Goal: Information Seeking & Learning: Learn about a topic

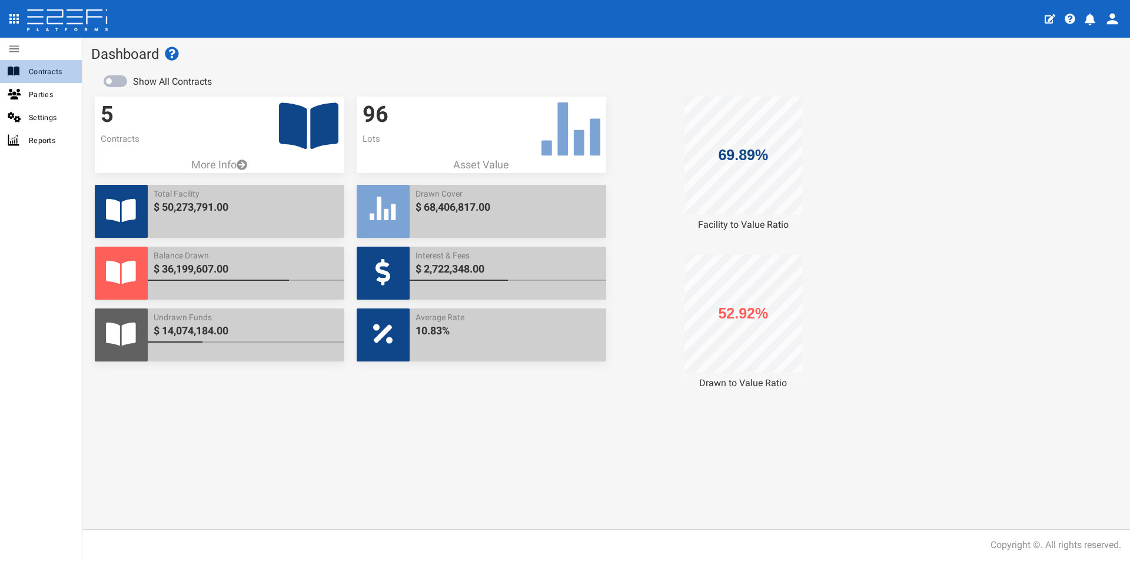
drag, startPoint x: 41, startPoint y: 76, endPoint x: 182, endPoint y: 92, distance: 142.8
click at [41, 76] on span "Contracts" at bounding box center [51, 72] width 44 height 14
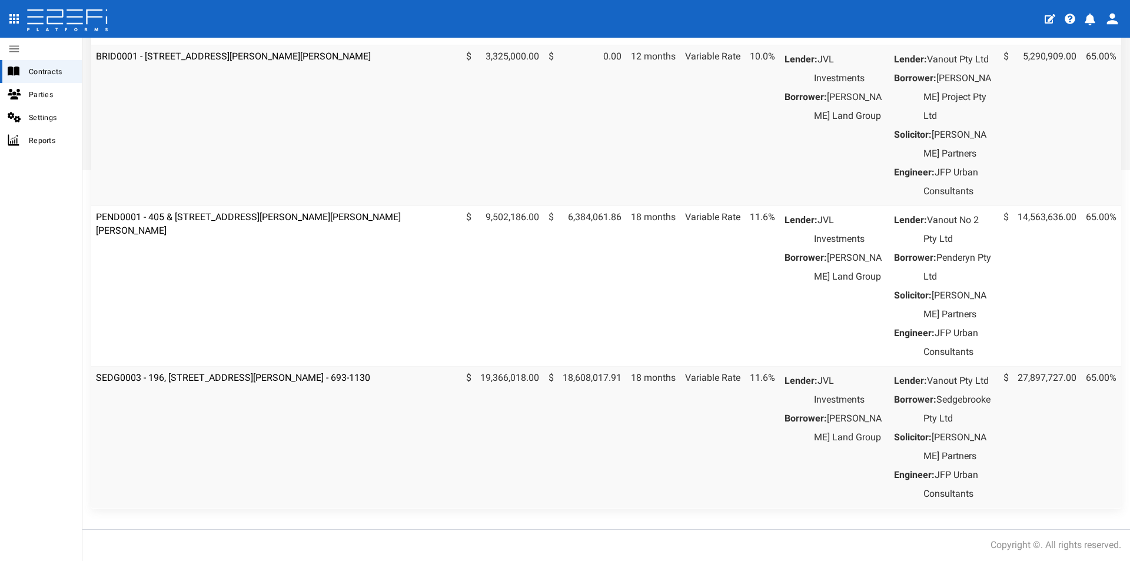
scroll to position [530, 0]
click at [311, 366] on td "SEDG0003 - 196, [STREET_ADDRESS][PERSON_NAME] - 693-1130" at bounding box center [276, 437] width 370 height 142
click at [314, 372] on link "SEDG0003 - 196, [STREET_ADDRESS][PERSON_NAME] - 693-1130" at bounding box center [233, 377] width 274 height 11
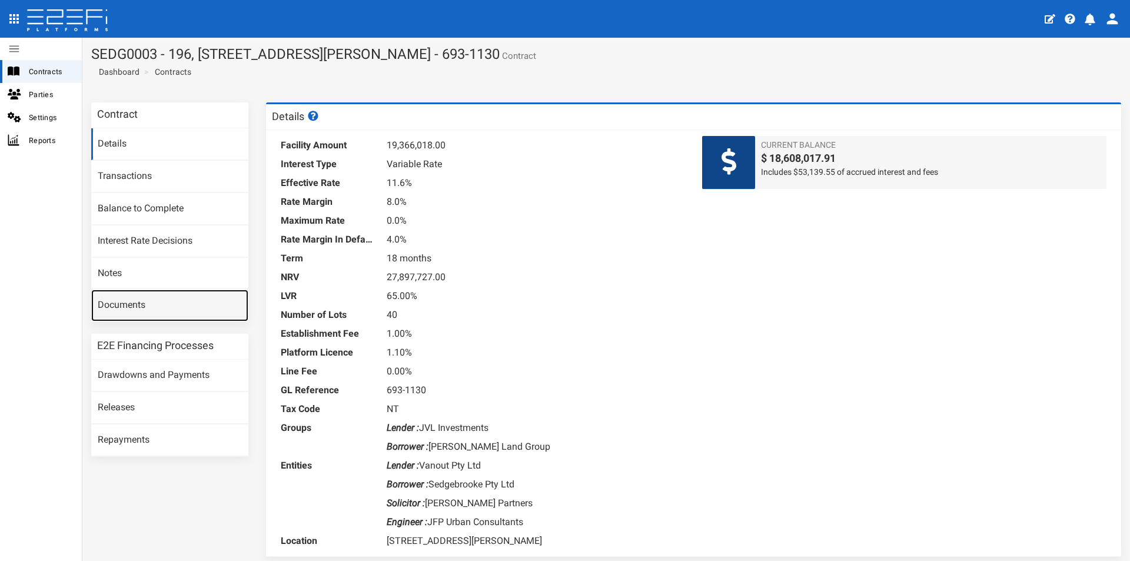
click at [131, 300] on link "Documents" at bounding box center [169, 306] width 157 height 32
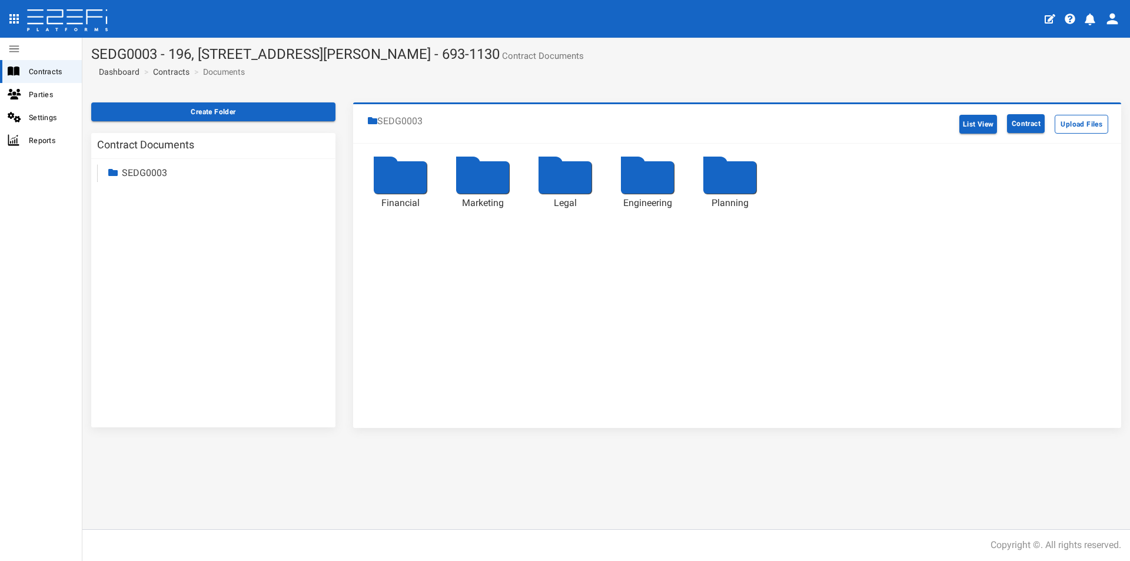
click at [400, 174] on div at bounding box center [400, 177] width 53 height 32
click at [0, 0] on div "Loading....." at bounding box center [0, 0] width 0 height 0
click at [629, 185] on div at bounding box center [647, 177] width 53 height 32
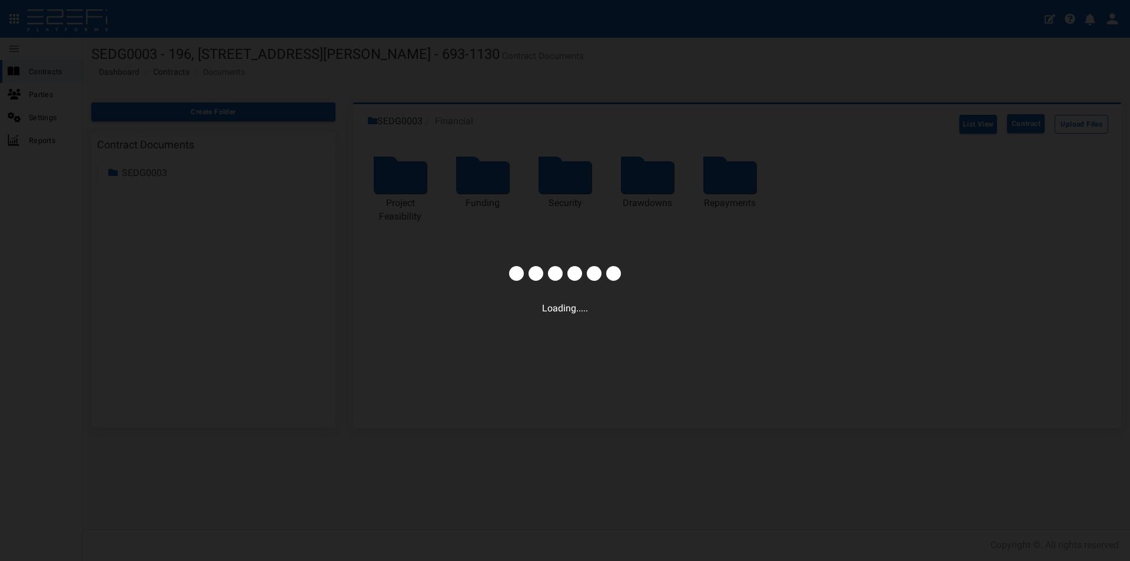
click at [629, 185] on div "Loading....." at bounding box center [565, 280] width 1130 height 561
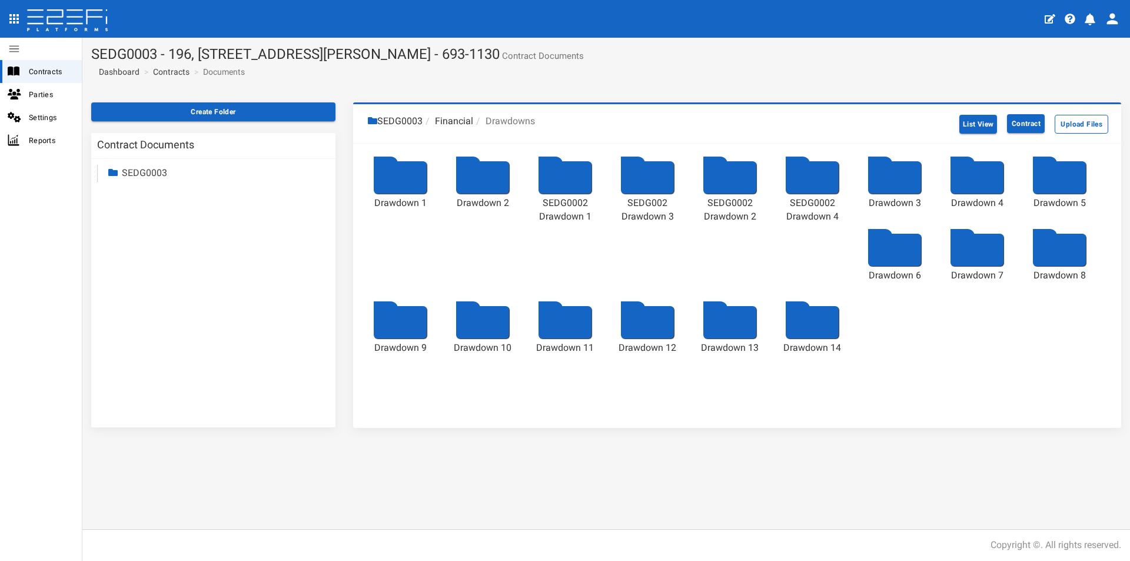
click at [810, 327] on div at bounding box center [812, 322] width 53 height 32
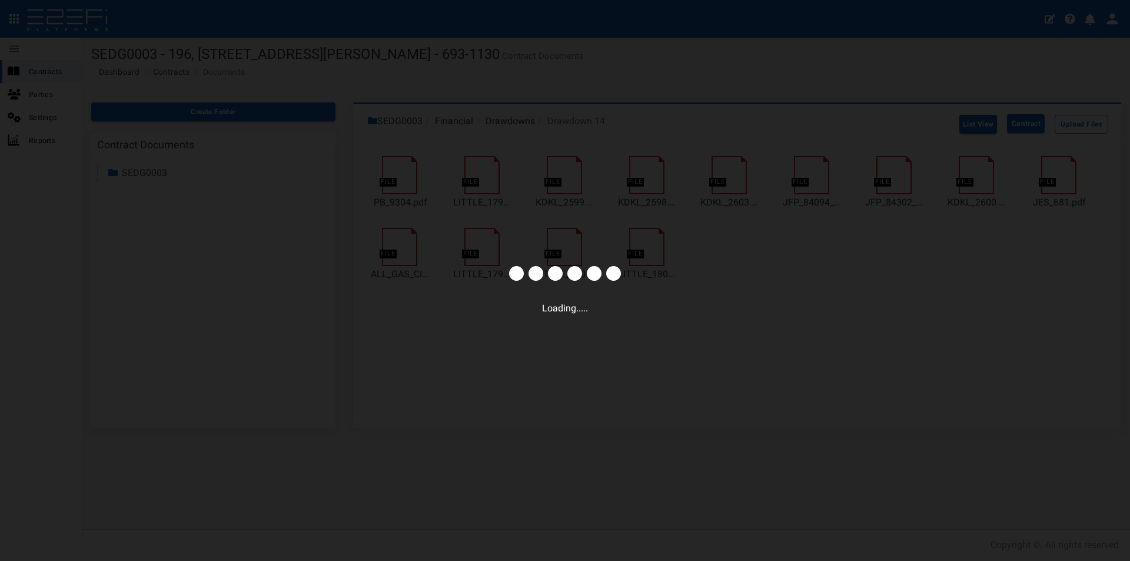
click at [771, 332] on div "Loading....." at bounding box center [565, 280] width 1130 height 561
click at [688, 360] on div "Loading....." at bounding box center [565, 280] width 1130 height 561
drag, startPoint x: 688, startPoint y: 360, endPoint x: 571, endPoint y: 299, distance: 132.2
click at [687, 360] on div "Loading....." at bounding box center [565, 280] width 1130 height 561
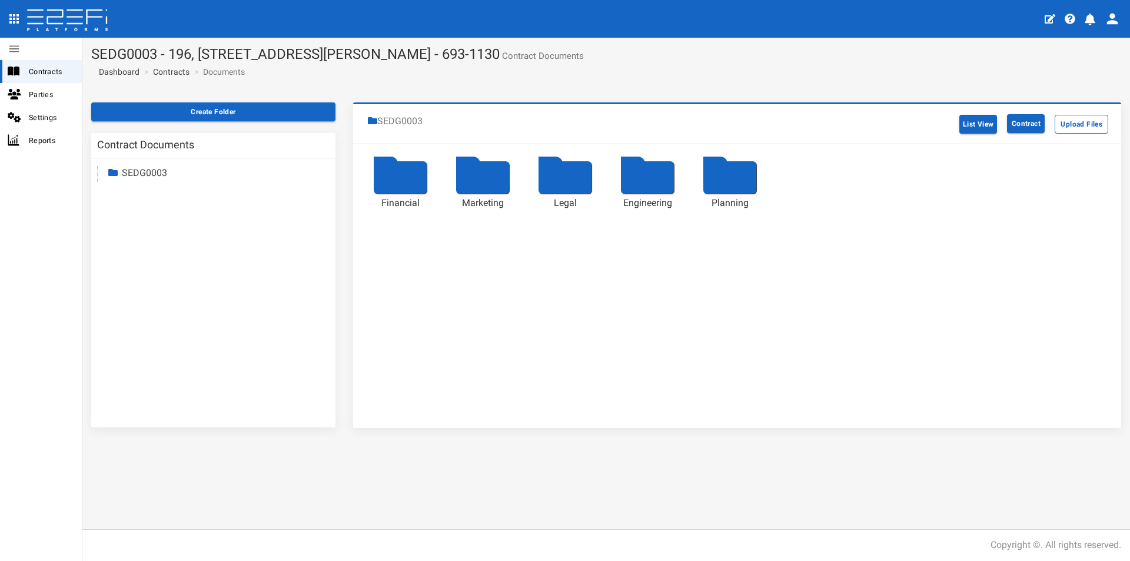
drag, startPoint x: 407, startPoint y: 189, endPoint x: 483, endPoint y: 194, distance: 75.5
click at [390, 178] on div at bounding box center [400, 177] width 53 height 32
click at [0, 0] on div "Loading....." at bounding box center [0, 0] width 0 height 0
click at [651, 184] on div at bounding box center [647, 177] width 53 height 32
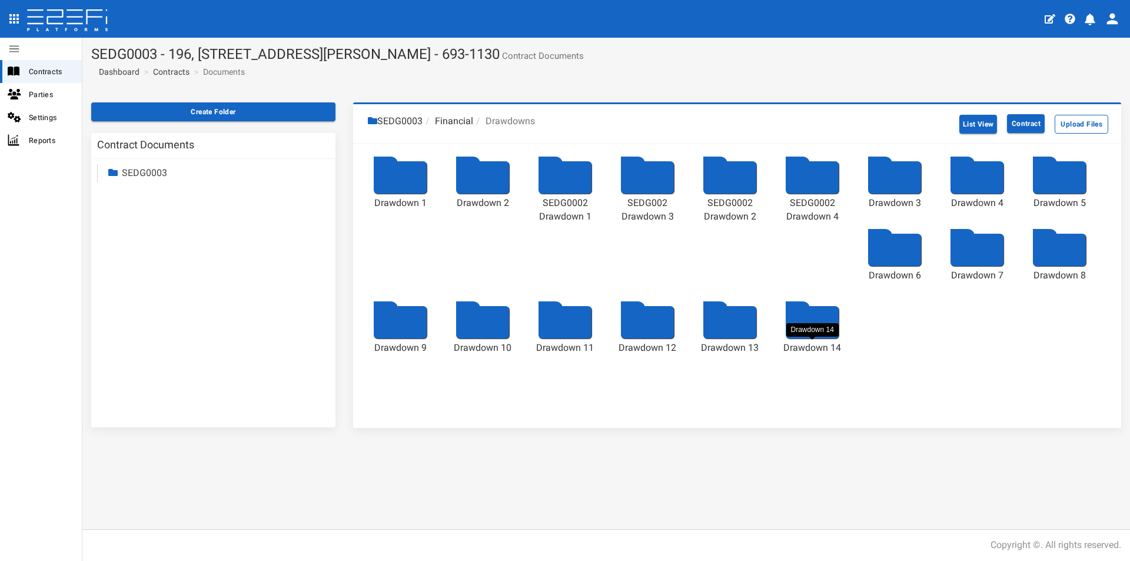
click at [818, 331] on div at bounding box center [812, 322] width 53 height 32
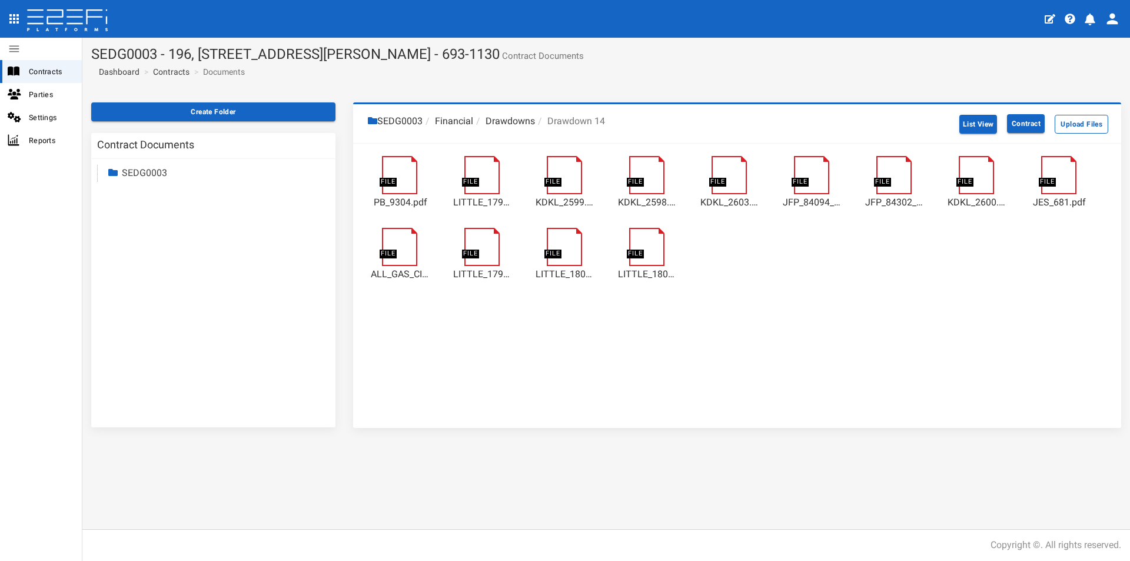
click at [505, 120] on li "Drawdowns" at bounding box center [504, 122] width 62 height 14
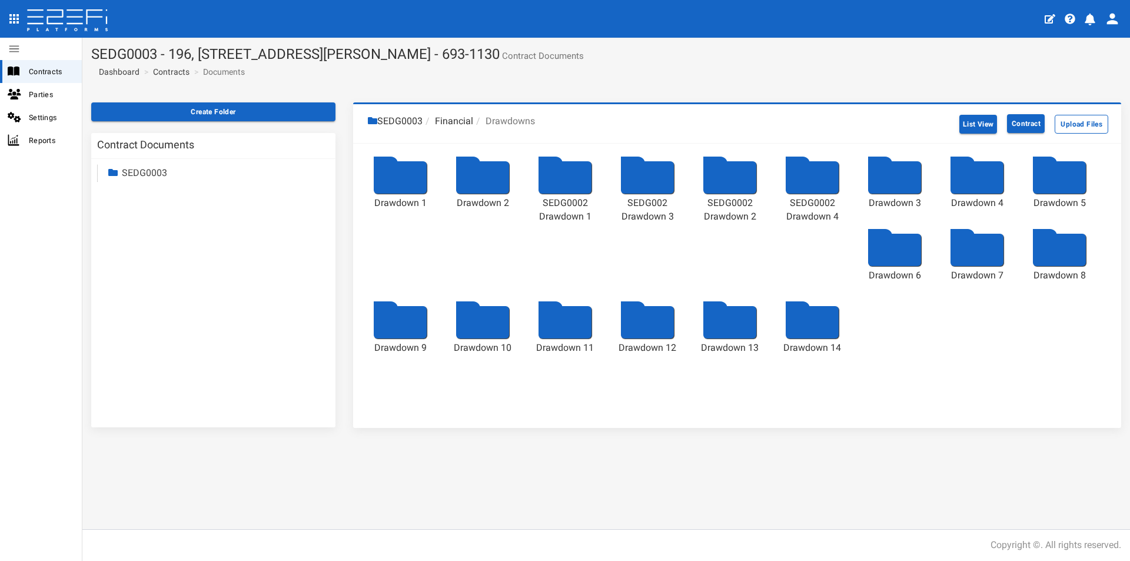
click at [737, 327] on div at bounding box center [729, 322] width 53 height 32
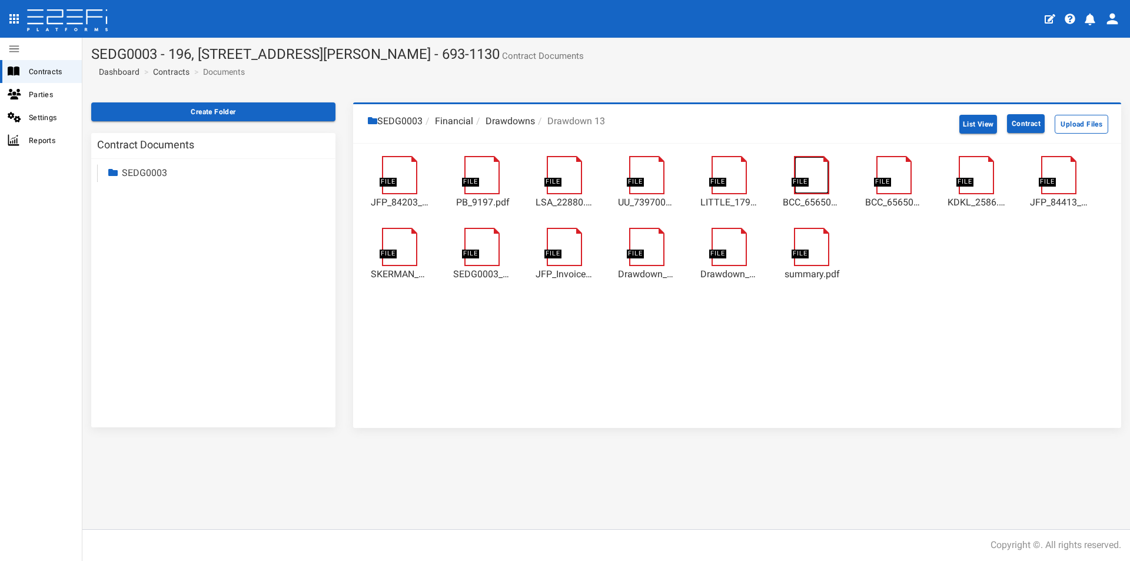
click at [817, 161] on link at bounding box center [818, 161] width 48 height 0
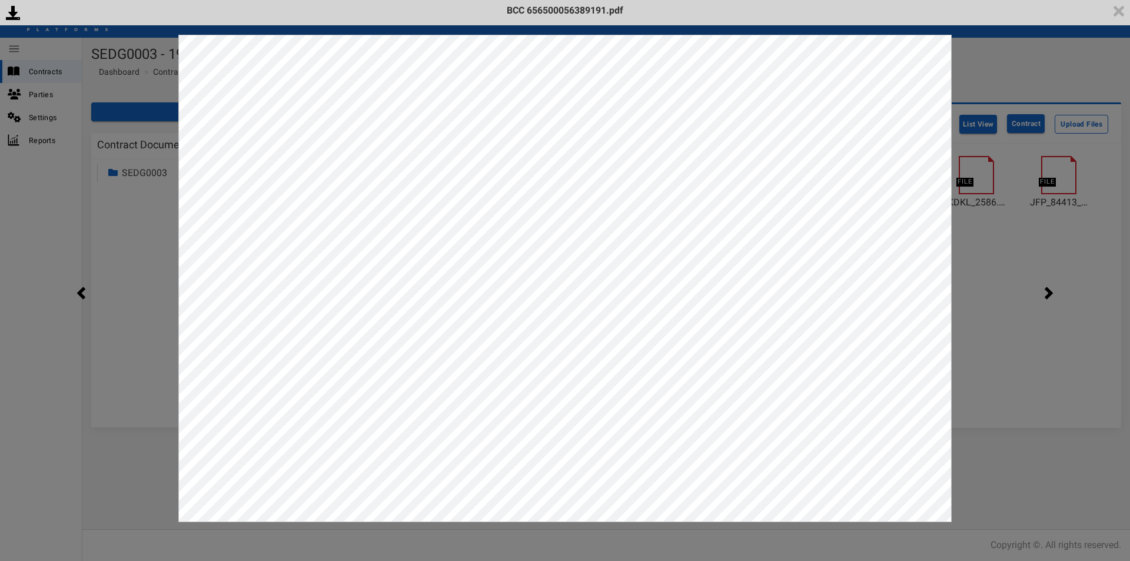
click at [996, 298] on div "<p>Your browser does not support iframes.</p><script type="text/javascript">ale…" at bounding box center [565, 280] width 1130 height 561
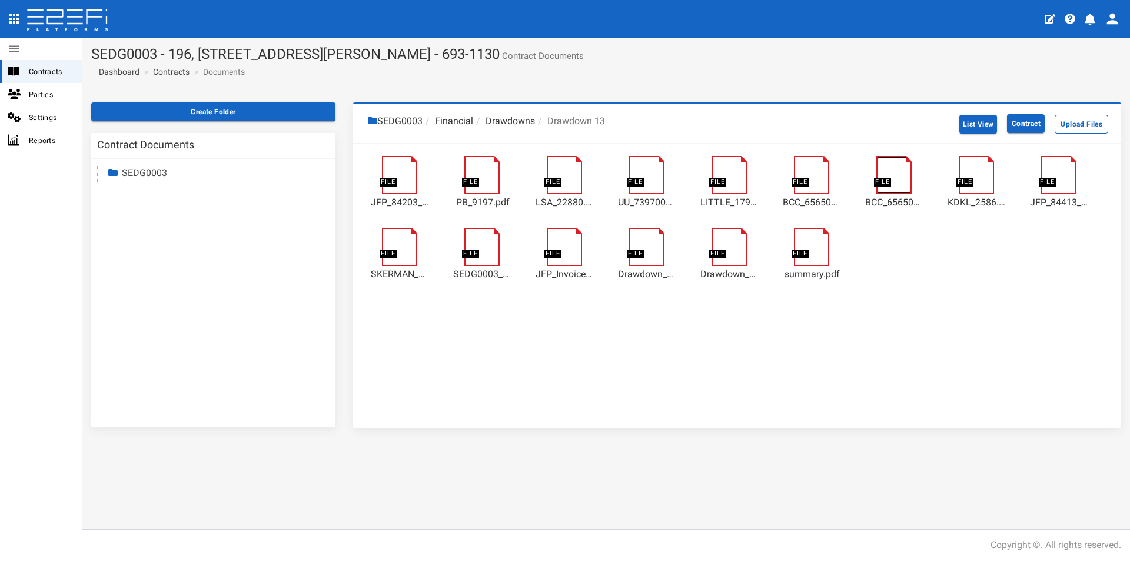
click at [883, 161] on link at bounding box center [900, 161] width 48 height 0
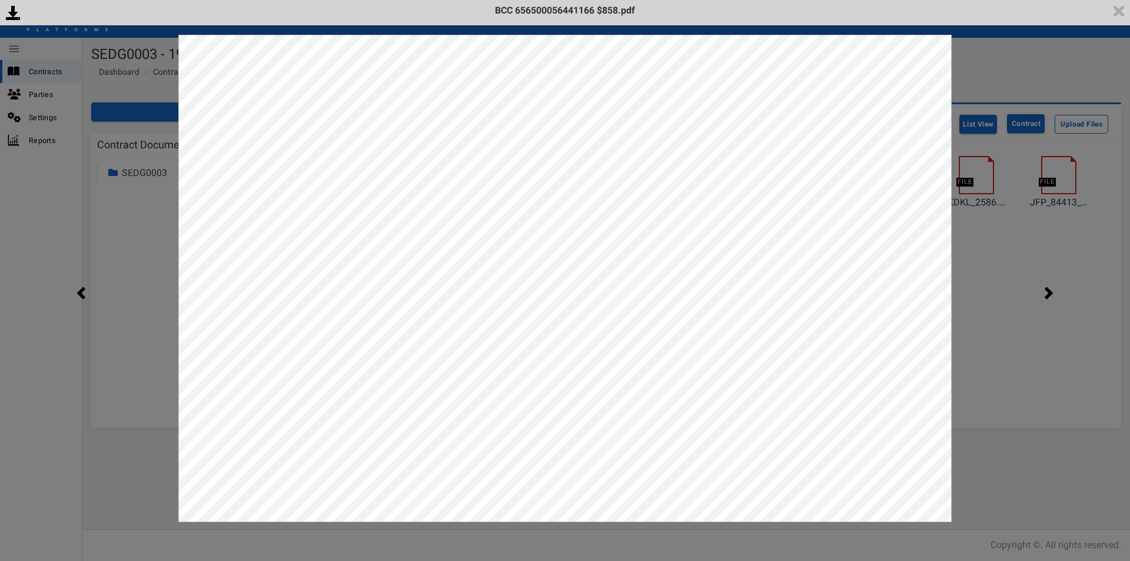
click at [994, 271] on div "<p>Your browser does not support iframes.</p><script type="text/javascript">ale…" at bounding box center [565, 280] width 1130 height 561
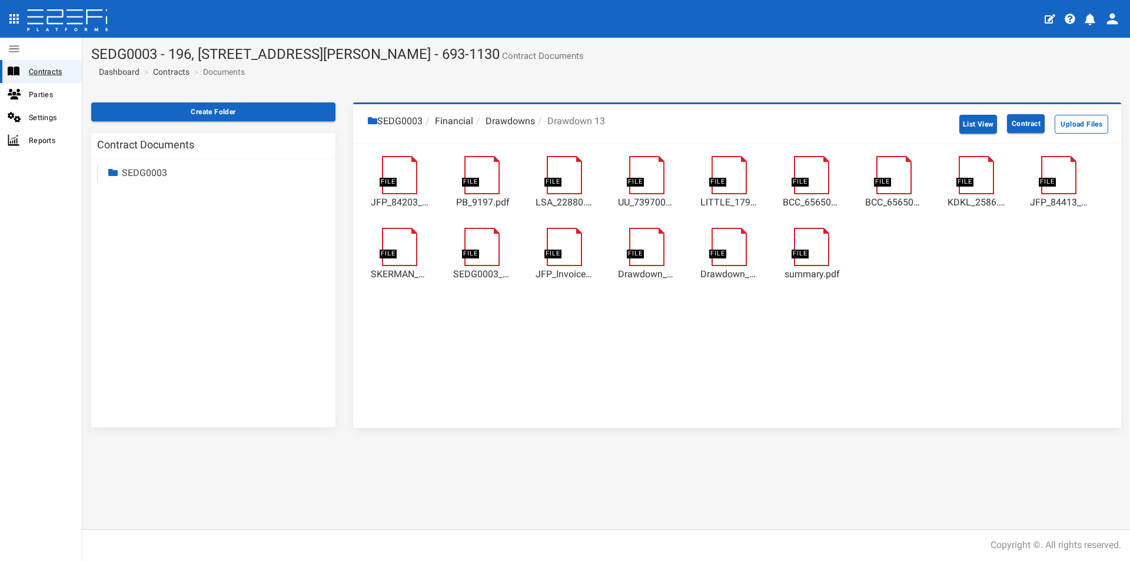
click at [45, 75] on span "Contracts" at bounding box center [51, 72] width 44 height 14
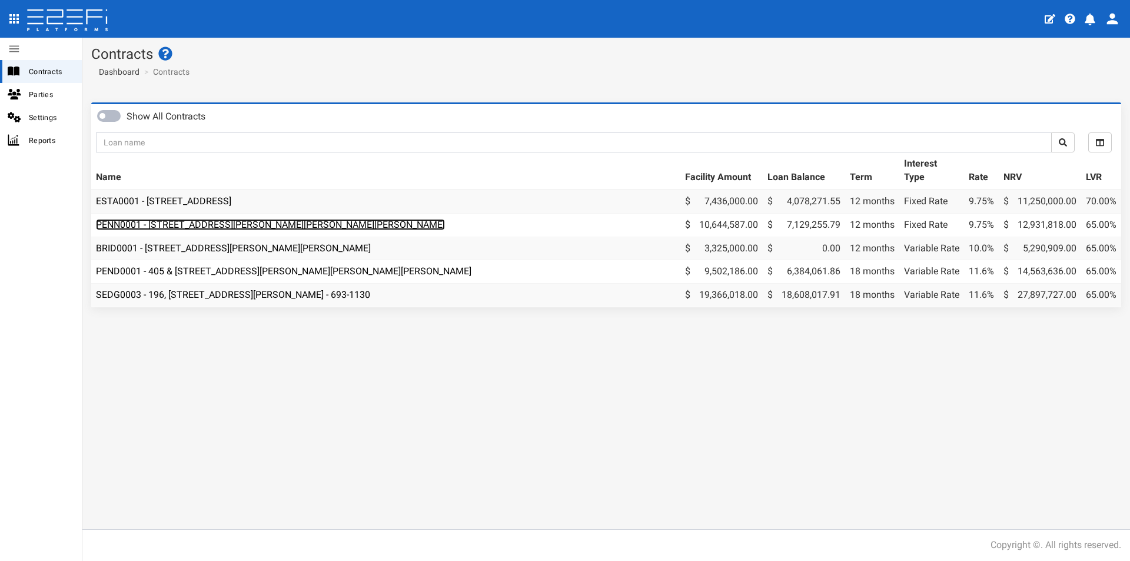
click at [254, 228] on link "PENN0001 - [STREET_ADDRESS][PERSON_NAME][PERSON_NAME][PERSON_NAME]" at bounding box center [270, 224] width 349 height 11
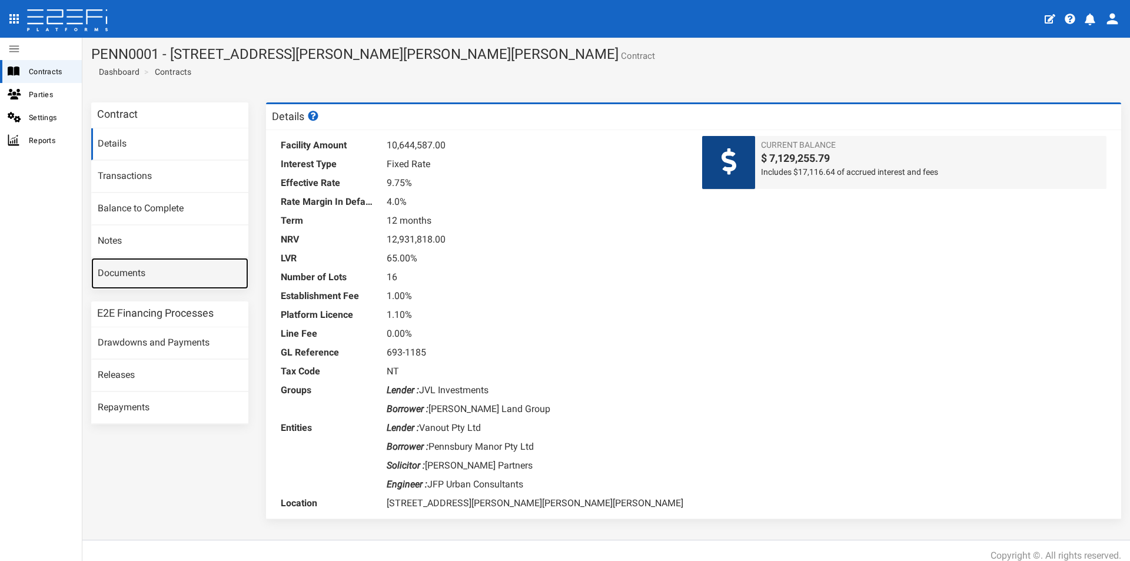
click at [140, 281] on link "Documents" at bounding box center [169, 274] width 157 height 32
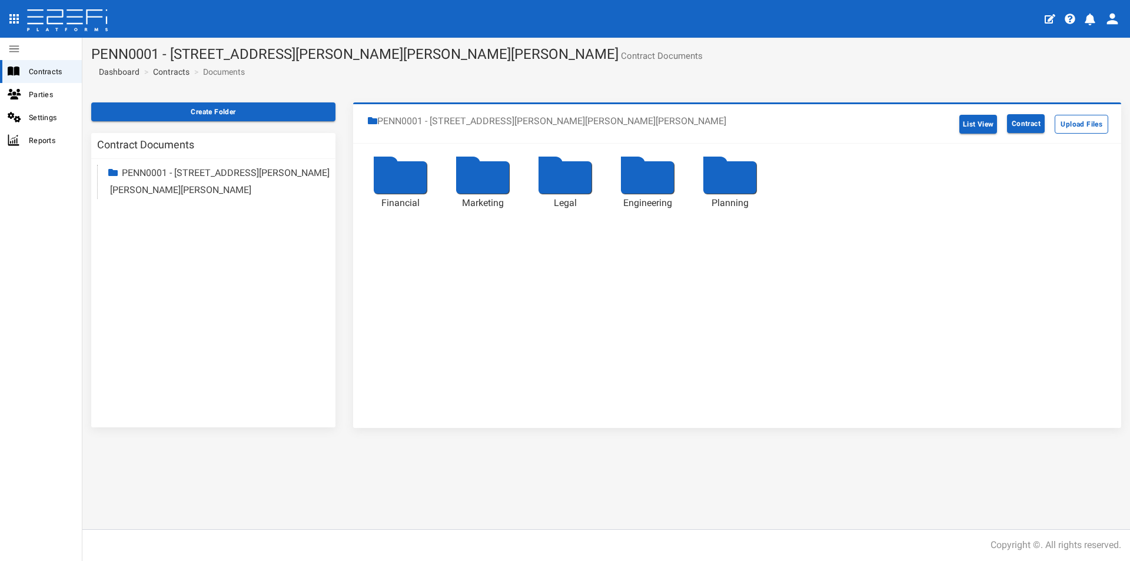
click at [339, 194] on div "Create Folder Contract Documents PENN0001 - [STREET_ADDRESS][PERSON_NAME][PERSO…" at bounding box center [213, 270] width 262 height 337
click at [393, 192] on div at bounding box center [400, 177] width 53 height 32
click at [660, 182] on div at bounding box center [647, 177] width 53 height 32
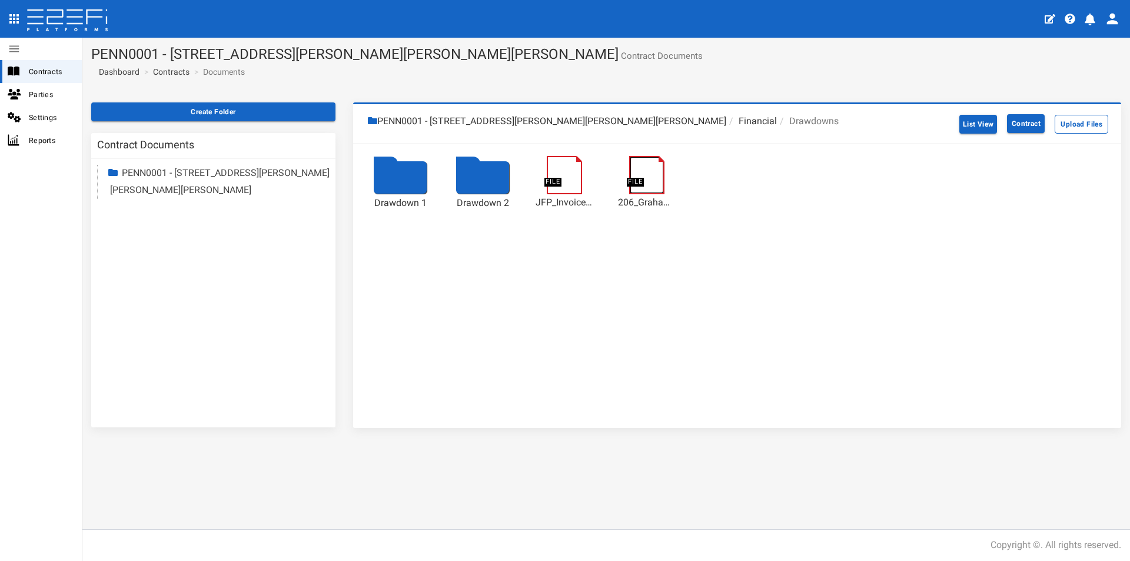
click at [658, 161] on link at bounding box center [653, 161] width 48 height 0
click at [493, 177] on div at bounding box center [482, 177] width 53 height 32
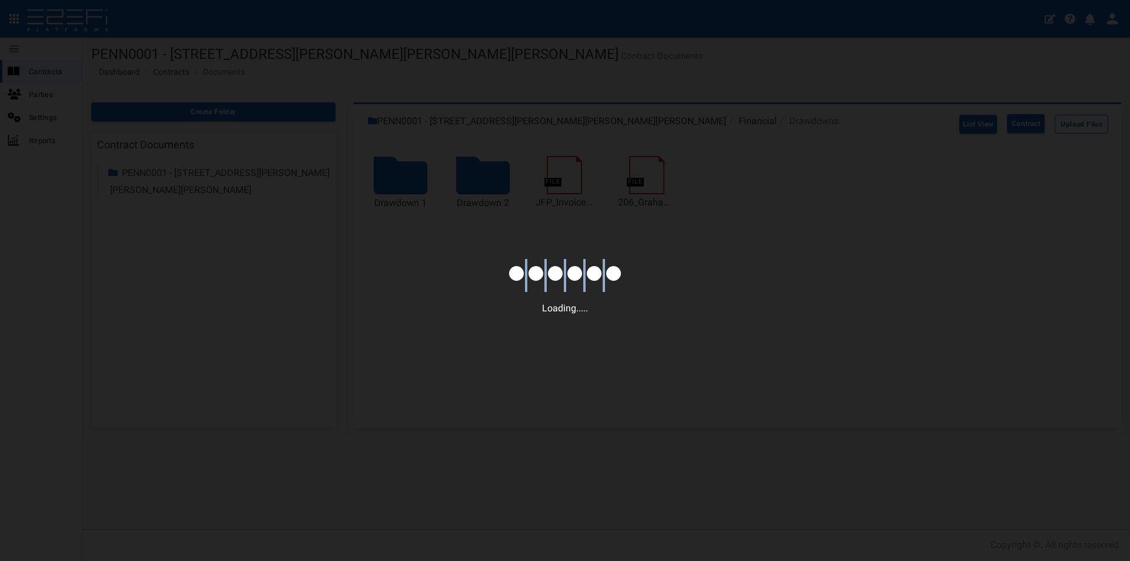
click at [493, 177] on div "Loading....." at bounding box center [565, 280] width 1130 height 561
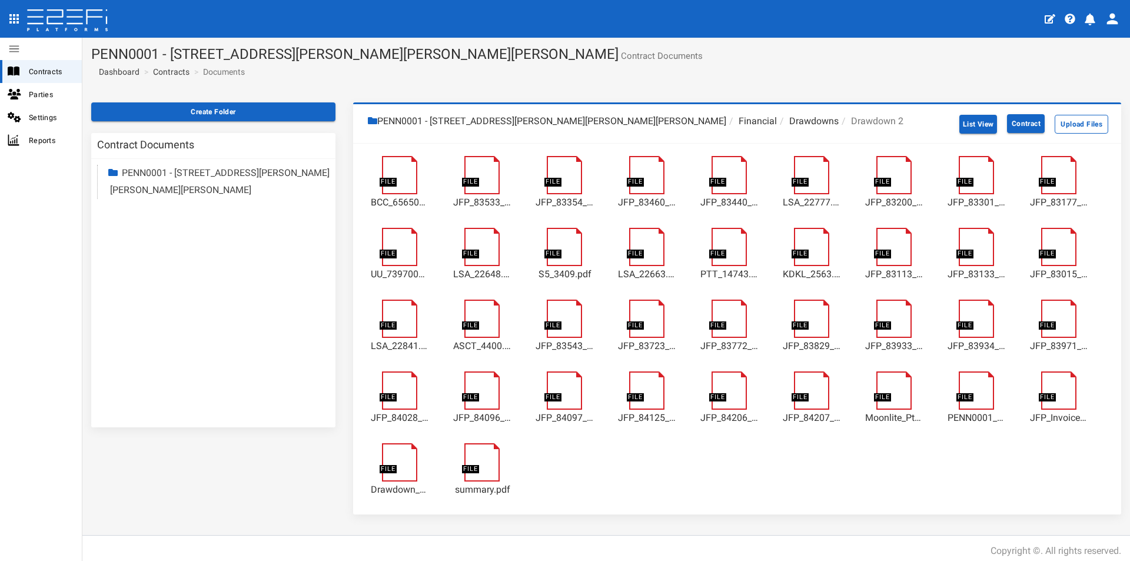
click at [777, 118] on li "Drawdowns" at bounding box center [808, 122] width 62 height 14
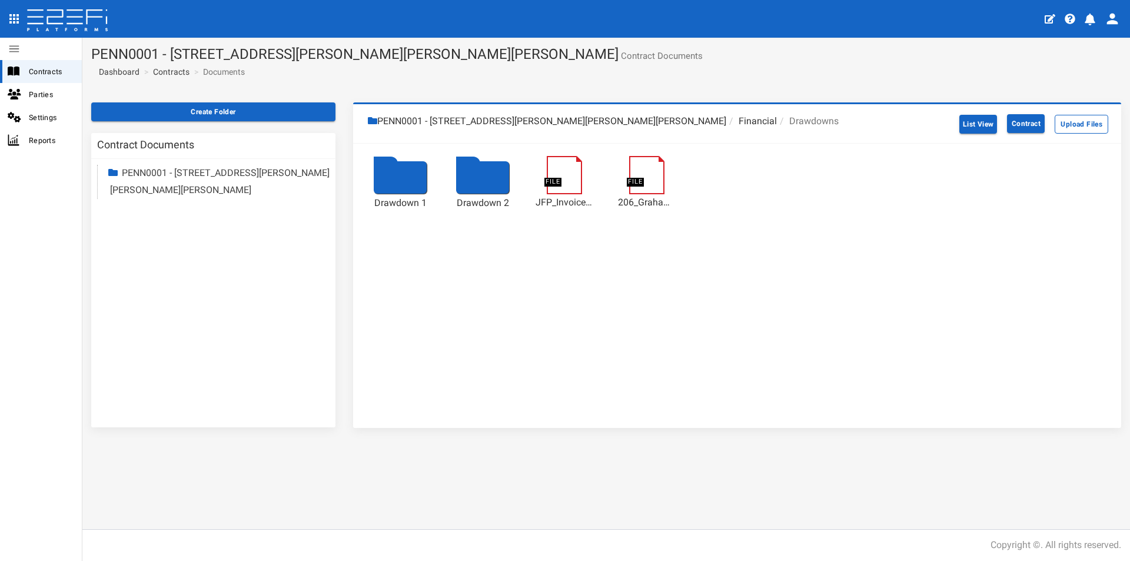
click at [391, 174] on div at bounding box center [400, 177] width 53 height 32
